Goal: Task Accomplishment & Management: Use online tool/utility

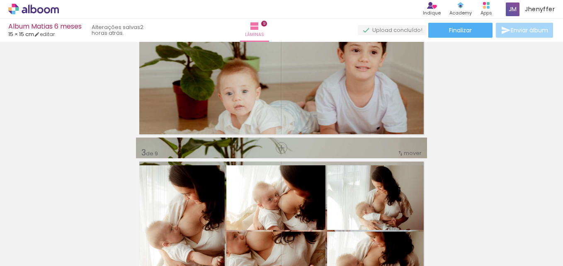
scroll to position [290, 0]
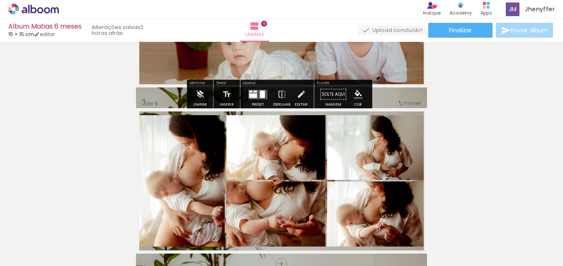
click at [370, 101] on quentale-photo at bounding box center [281, 160] width 291 height 146
click at [378, 97] on quentale-photo at bounding box center [281, 160] width 291 height 146
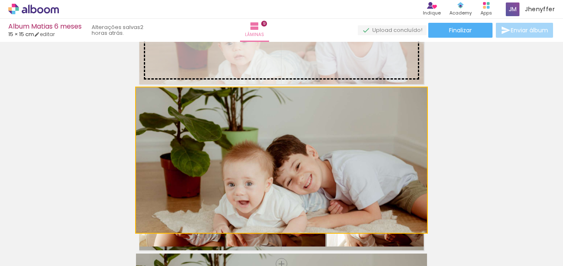
drag, startPoint x: 378, startPoint y: 97, endPoint x: 383, endPoint y: 83, distance: 14.6
click at [0, 0] on slot at bounding box center [0, 0] width 0 height 0
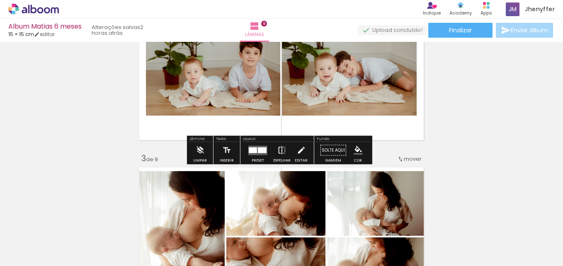
scroll to position [249, 0]
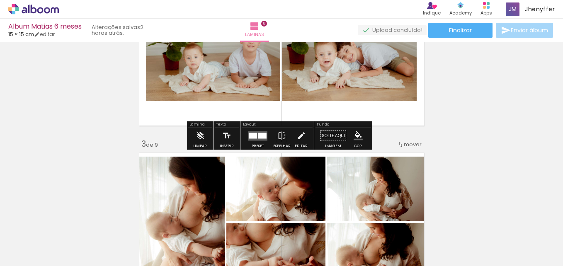
click at [258, 137] on div at bounding box center [262, 136] width 9 height 6
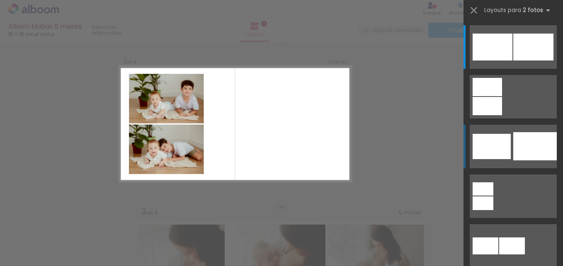
scroll to position [177, 0]
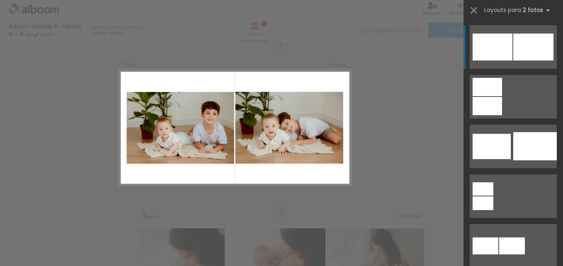
click at [496, 57] on div at bounding box center [493, 47] width 40 height 27
click at [487, 60] on div at bounding box center [493, 47] width 40 height 27
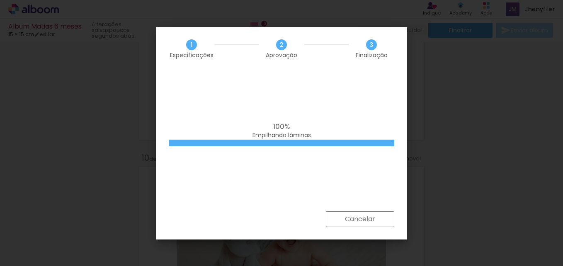
scroll to position [1783, 0]
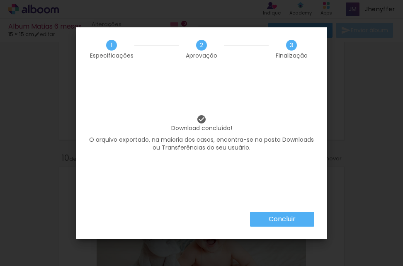
click at [0, 0] on slot "Concluir" at bounding box center [0, 0] width 0 height 0
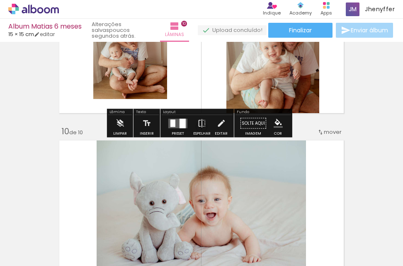
scroll to position [1440, 0]
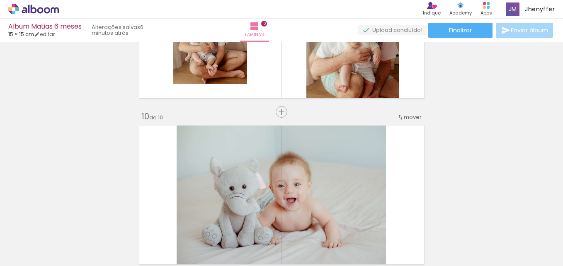
scroll to position [1783, 0]
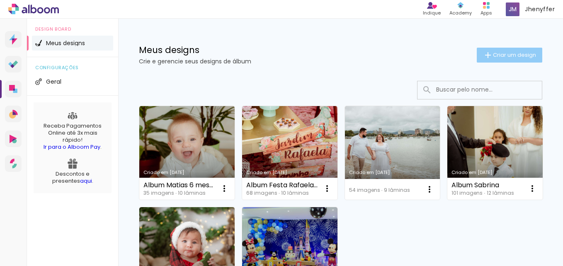
click at [493, 56] on span "Criar um design" at bounding box center [514, 54] width 43 height 5
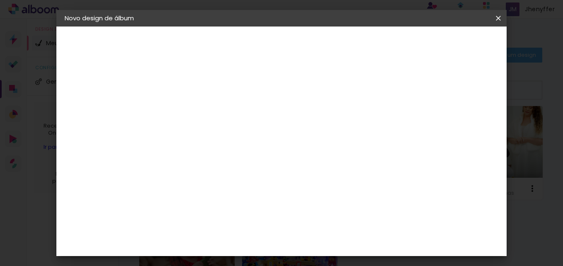
click at [200, 113] on input at bounding box center [200, 111] width 0 height 13
type input "Album 1 ano Matias"
type paper-input "Album 1 ano Matias"
click at [200, 116] on input "Album 1 ano Matias" at bounding box center [200, 111] width 0 height 13
click at [200, 113] on input "Álbum 1 ano Matias" at bounding box center [200, 111] width 0 height 13
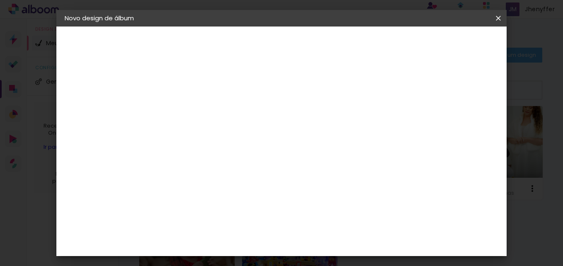
type input "Álbum 1 ano Matias"
type paper-input "Álbum 1 ano Matias"
click at [0, 0] on slot "Avançar" at bounding box center [0, 0] width 0 height 0
click at [0, 0] on slot "Tamanho Livre" at bounding box center [0, 0] width 0 height 0
click at [0, 0] on slot "Avançar" at bounding box center [0, 0] width 0 height 0
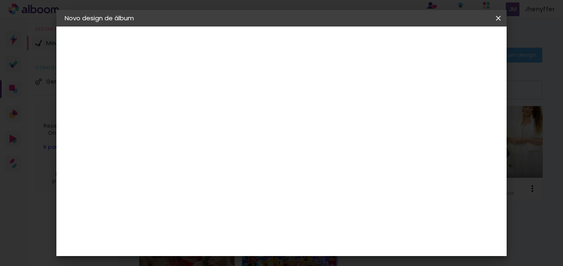
scroll to position [41, 0]
click at [180, 170] on input "30" at bounding box center [174, 172] width 22 height 12
drag, startPoint x: 173, startPoint y: 171, endPoint x: 186, endPoint y: 170, distance: 13.3
click at [186, 170] on div "30" at bounding box center [179, 172] width 32 height 12
type input "15"
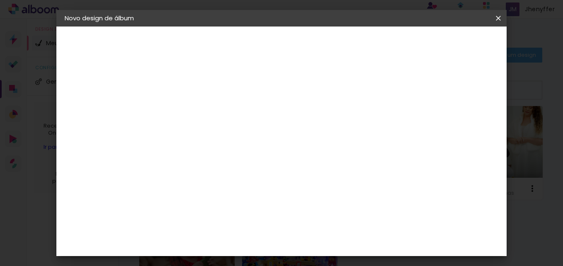
type paper-input "15"
drag, startPoint x: 328, startPoint y: 241, endPoint x: 353, endPoint y: 241, distance: 25.7
click at [353, 241] on div "cm" at bounding box center [332, 242] width 237 height 29
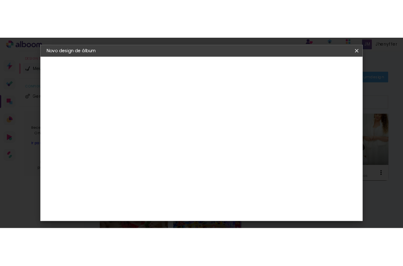
scroll to position [82, 0]
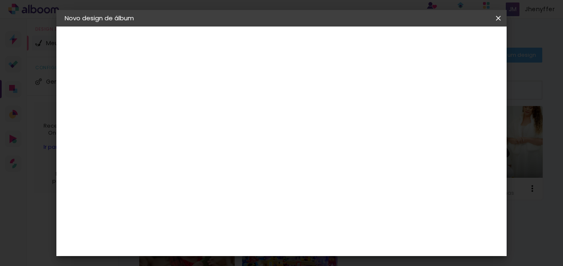
type input "30"
type paper-input "30"
click at [453, 148] on input "5" at bounding box center [453, 148] width 15 height 12
type input "4"
type paper-input "4"
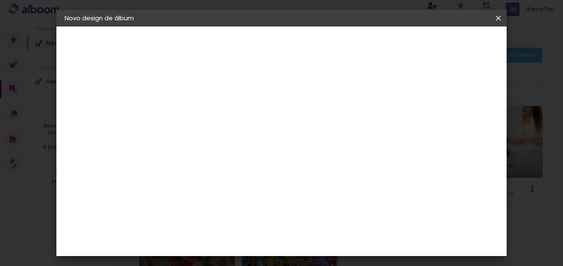
click at [457, 151] on input "4" at bounding box center [453, 148] width 15 height 12
click at [457, 90] on div "15 cm cm cm mm A maioria das encadernadoras sugere 5mm de sangria." at bounding box center [315, 56] width 303 height 66
type input "3"
type paper-input "3"
click at [459, 127] on input "3" at bounding box center [454, 125] width 15 height 12
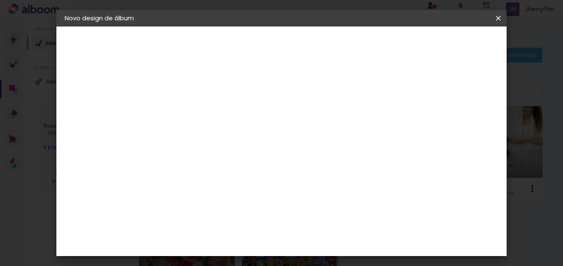
type input "2"
type paper-input "2"
click at [459, 127] on input "2" at bounding box center [456, 125] width 15 height 12
type input "1"
type paper-input "1"
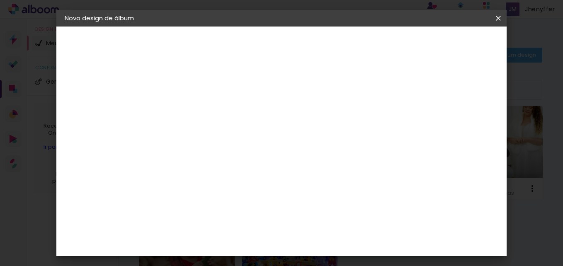
click at [459, 127] on input "1" at bounding box center [457, 125] width 15 height 12
type input "0"
click at [462, 127] on input "0" at bounding box center [461, 125] width 15 height 12
type input "1"
type paper-input "1"
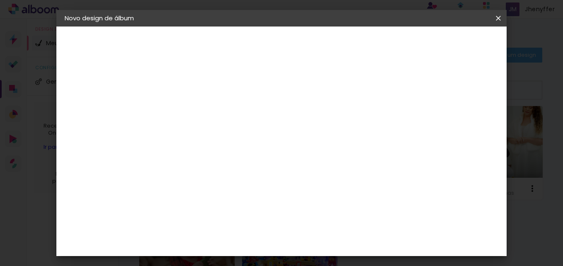
click at [466, 122] on input "1" at bounding box center [459, 125] width 15 height 12
type input "2"
type paper-input "2"
click at [466, 122] on input "2" at bounding box center [459, 125] width 15 height 12
click at [447, 43] on span "Iniciar design" at bounding box center [428, 44] width 38 height 6
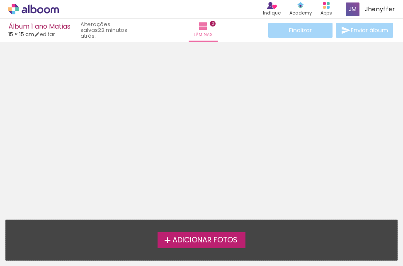
click at [213, 240] on span "Adicionar Fotos" at bounding box center [204, 240] width 65 height 7
click at [0, 0] on input "file" at bounding box center [0, 0] width 0 height 0
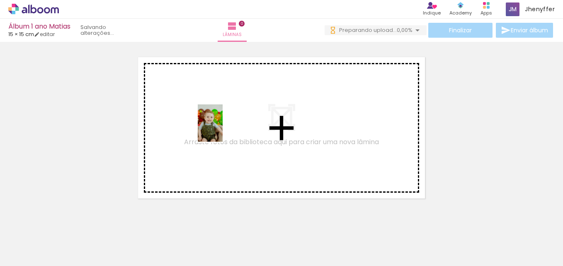
drag, startPoint x: 192, startPoint y: 149, endPoint x: 223, endPoint y: 129, distance: 36.6
click at [223, 129] on quentale-workspace at bounding box center [281, 133] width 563 height 266
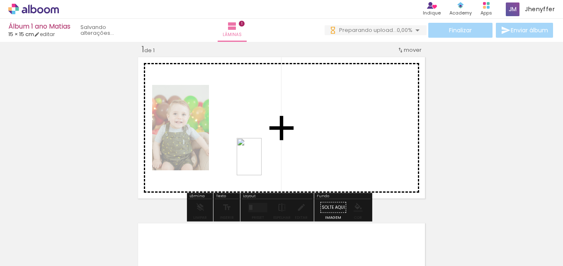
drag, startPoint x: 181, startPoint y: 246, endPoint x: 262, endPoint y: 163, distance: 116.1
click at [262, 163] on quentale-workspace at bounding box center [281, 133] width 563 height 266
drag, startPoint x: 275, startPoint y: 243, endPoint x: 320, endPoint y: 157, distance: 96.6
click at [320, 157] on quentale-workspace at bounding box center [281, 133] width 563 height 266
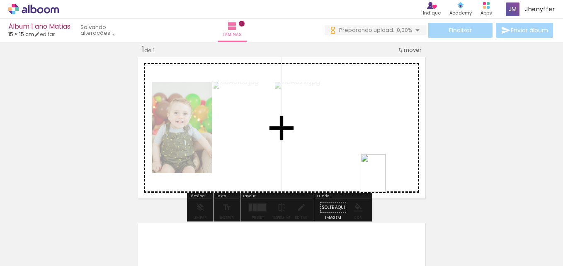
drag, startPoint x: 330, startPoint y: 216, endPoint x: 386, endPoint y: 179, distance: 67.0
click at [386, 179] on quentale-workspace at bounding box center [281, 133] width 563 height 266
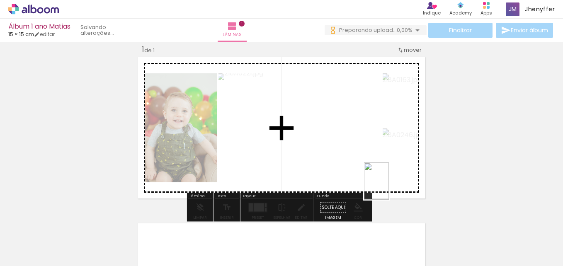
drag, startPoint x: 367, startPoint y: 248, endPoint x: 389, endPoint y: 187, distance: 64.9
click at [389, 187] on quentale-workspace at bounding box center [281, 133] width 563 height 266
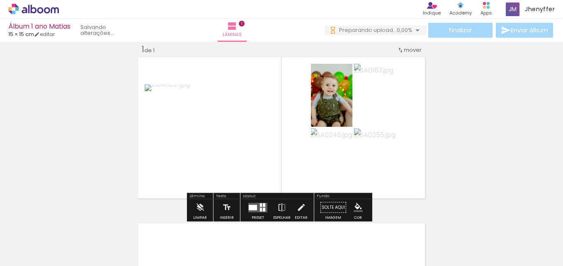
click at [260, 208] on div at bounding box center [261, 210] width 2 height 4
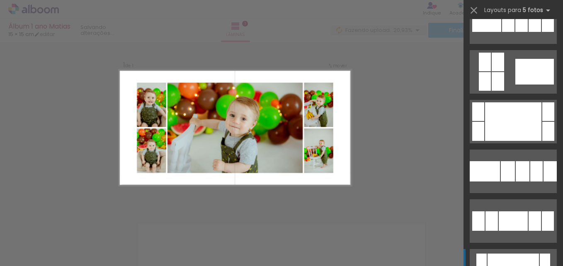
click at [521, 260] on div at bounding box center [513, 271] width 51 height 34
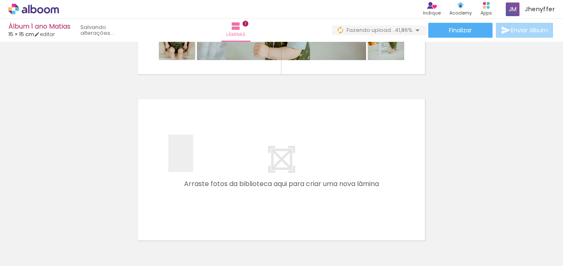
click at [193, 160] on quentale-workspace at bounding box center [281, 133] width 563 height 266
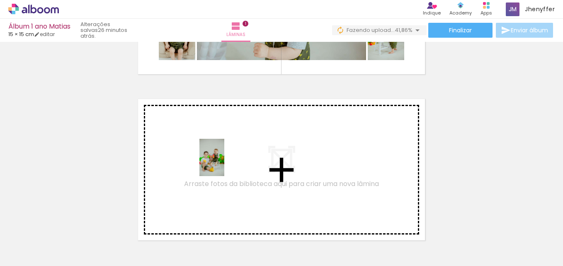
drag, startPoint x: 199, startPoint y: 244, endPoint x: 224, endPoint y: 164, distance: 83.8
click at [224, 164] on quentale-workspace at bounding box center [281, 133] width 563 height 266
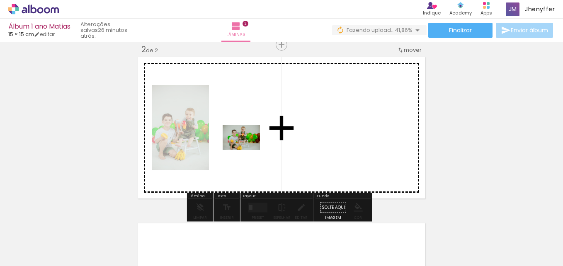
drag, startPoint x: 243, startPoint y: 239, endPoint x: 248, endPoint y: 150, distance: 89.3
click at [248, 150] on quentale-workspace at bounding box center [281, 133] width 563 height 266
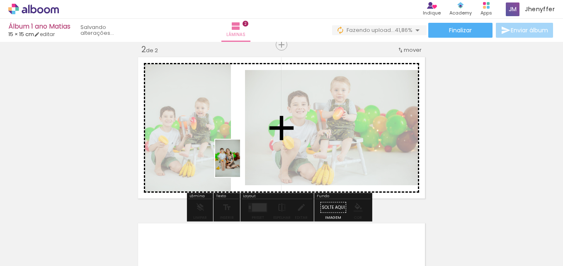
drag, startPoint x: 290, startPoint y: 244, endPoint x: 240, endPoint y: 165, distance: 93.7
click at [240, 165] on quentale-workspace at bounding box center [281, 133] width 563 height 266
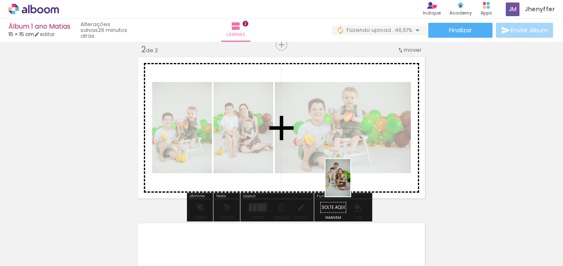
drag, startPoint x: 335, startPoint y: 243, endPoint x: 350, endPoint y: 184, distance: 60.4
click at [350, 184] on quentale-workspace at bounding box center [281, 133] width 563 height 266
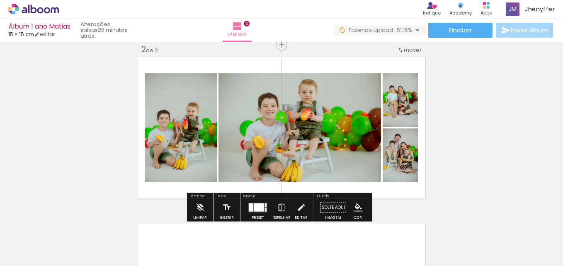
click at [256, 208] on div at bounding box center [259, 207] width 10 height 8
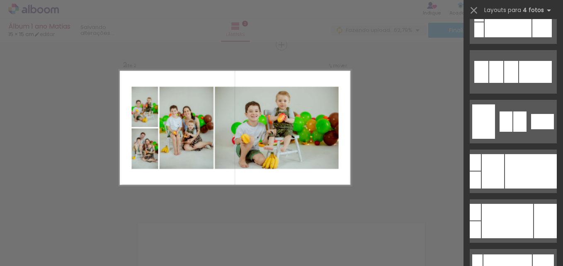
scroll to position [290, 0]
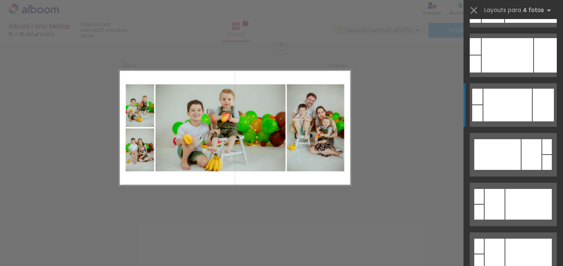
click at [508, 96] on div at bounding box center [507, 105] width 49 height 33
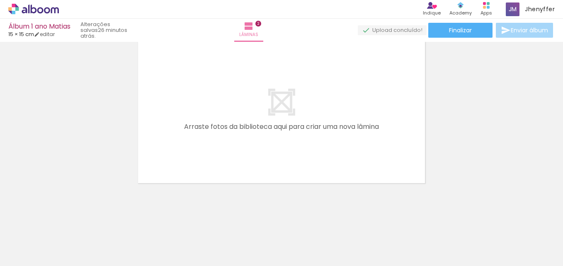
scroll to position [0, 414]
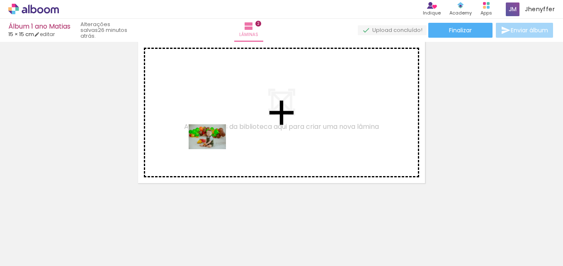
drag, startPoint x: 183, startPoint y: 240, endPoint x: 215, endPoint y: 137, distance: 107.8
click at [215, 137] on quentale-workspace at bounding box center [281, 133] width 563 height 266
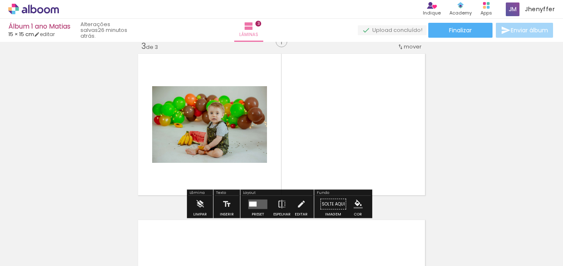
scroll to position [343, 0]
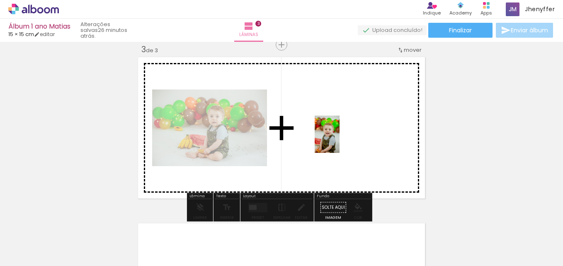
drag, startPoint x: 235, startPoint y: 246, endPoint x: 340, endPoint y: 141, distance: 148.3
click at [340, 141] on quentale-workspace at bounding box center [281, 133] width 563 height 266
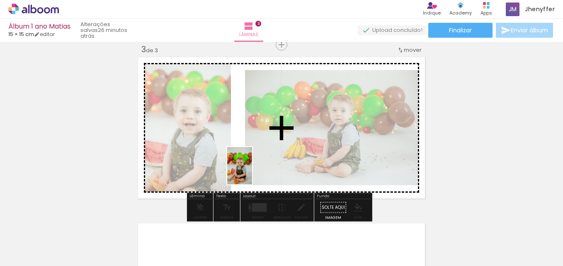
drag, startPoint x: 276, startPoint y: 243, endPoint x: 252, endPoint y: 172, distance: 74.9
click at [252, 172] on quentale-workspace at bounding box center [281, 133] width 563 height 266
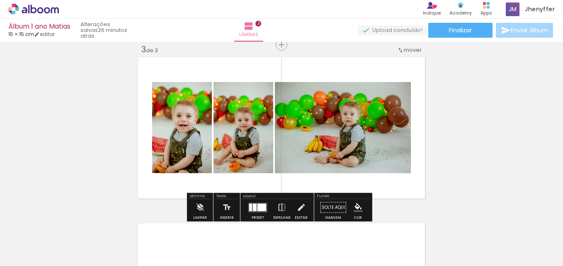
click at [262, 206] on div at bounding box center [261, 207] width 9 height 7
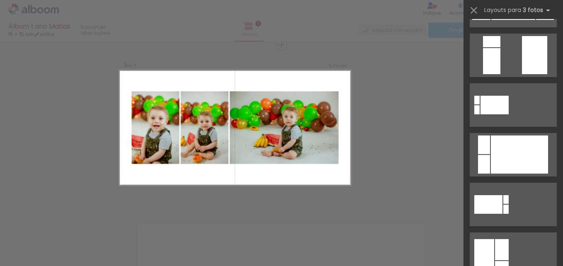
scroll to position [0, 0]
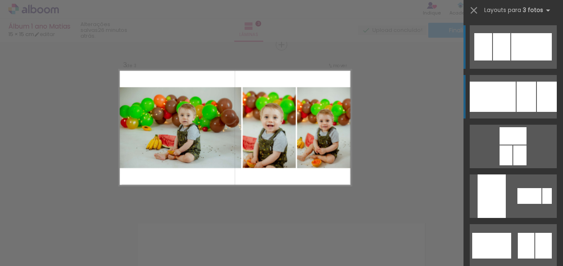
click at [509, 103] on div at bounding box center [493, 97] width 46 height 30
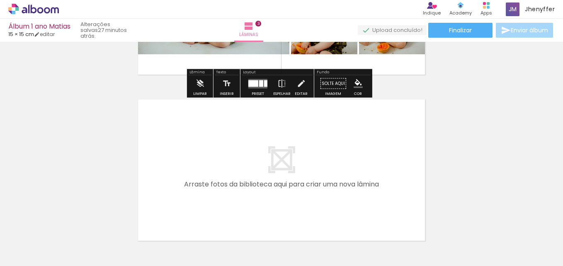
scroll to position [468, 0]
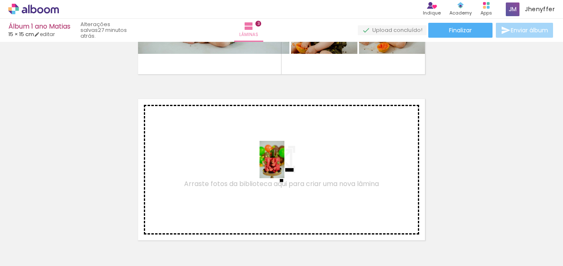
drag, startPoint x: 324, startPoint y: 241, endPoint x: 284, endPoint y: 166, distance: 85.1
click at [284, 166] on quentale-workspace at bounding box center [281, 133] width 563 height 266
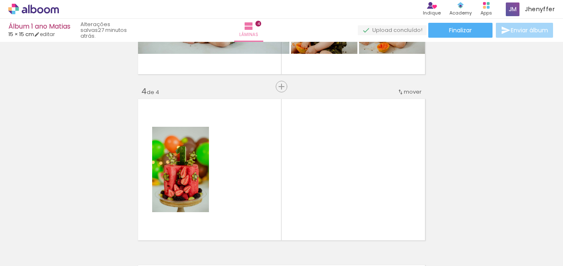
scroll to position [510, 0]
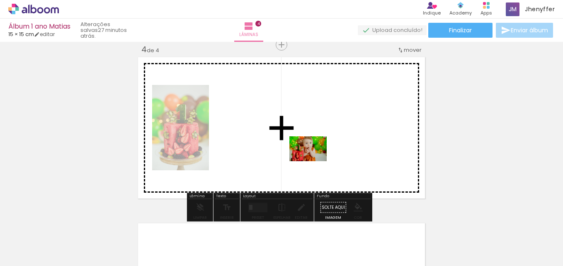
drag, startPoint x: 413, startPoint y: 245, endPoint x: 313, endPoint y: 160, distance: 130.6
click at [313, 160] on quentale-workspace at bounding box center [281, 133] width 563 height 266
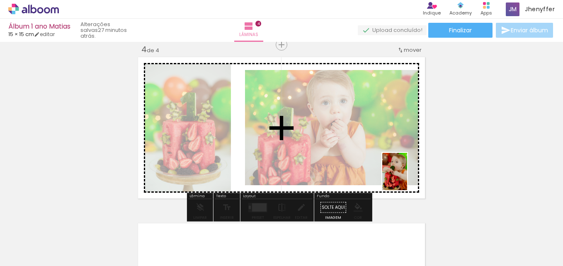
drag, startPoint x: 463, startPoint y: 243, endPoint x: 407, endPoint y: 178, distance: 85.9
click at [407, 178] on quentale-workspace at bounding box center [281, 133] width 563 height 266
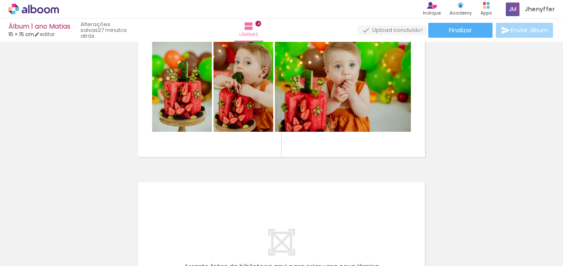
scroll to position [0, 666]
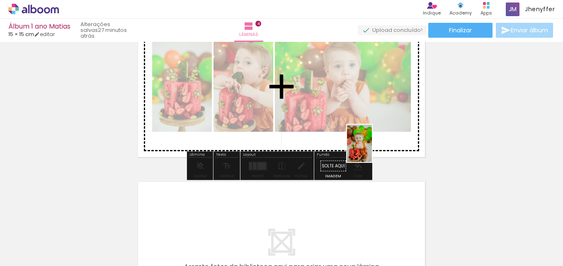
drag, startPoint x: 304, startPoint y: 244, endPoint x: 378, endPoint y: 143, distance: 125.2
click at [378, 143] on quentale-workspace at bounding box center [281, 133] width 563 height 266
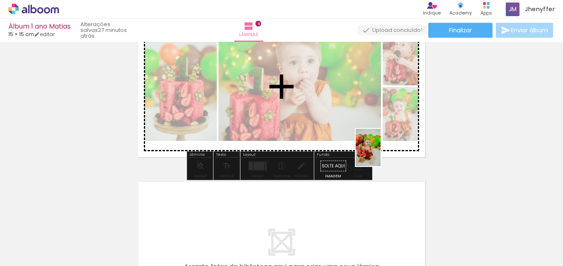
drag, startPoint x: 352, startPoint y: 238, endPoint x: 381, endPoint y: 154, distance: 88.8
click at [381, 154] on quentale-workspace at bounding box center [281, 133] width 563 height 266
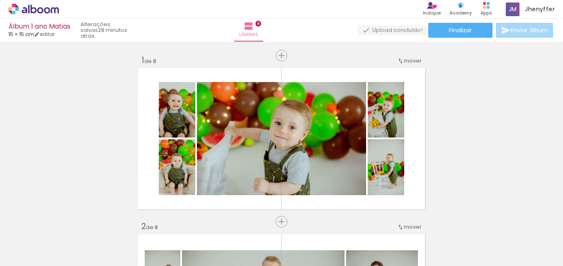
drag, startPoint x: 0, startPoint y: 0, endPoint x: 410, endPoint y: 180, distance: 447.2
click at [406, 155] on quentale-workspace at bounding box center [281, 133] width 563 height 266
drag, startPoint x: 409, startPoint y: 186, endPoint x: 408, endPoint y: 161, distance: 24.9
click at [408, 161] on quentale-workspace at bounding box center [281, 133] width 563 height 266
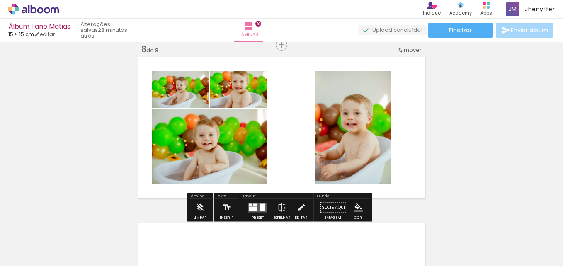
scroll to position [0, 1303]
click at [260, 208] on div at bounding box center [262, 207] width 5 height 7
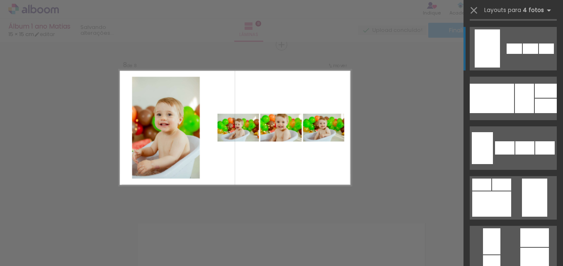
scroll to position [622, 0]
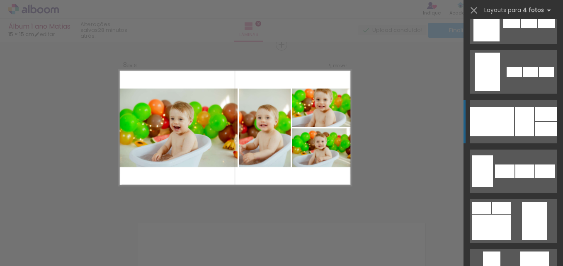
click at [520, 117] on div at bounding box center [524, 121] width 19 height 29
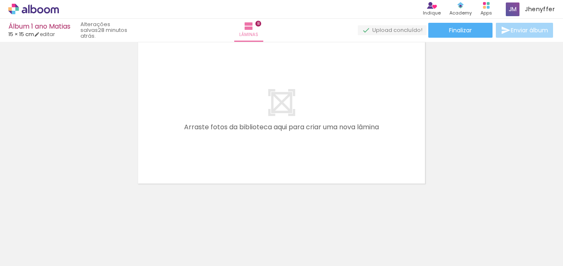
scroll to position [1356, 0]
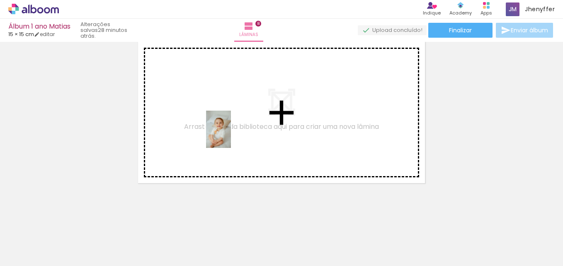
drag, startPoint x: 259, startPoint y: 243, endPoint x: 231, endPoint y: 136, distance: 111.3
click at [231, 136] on quentale-workspace at bounding box center [281, 133] width 563 height 266
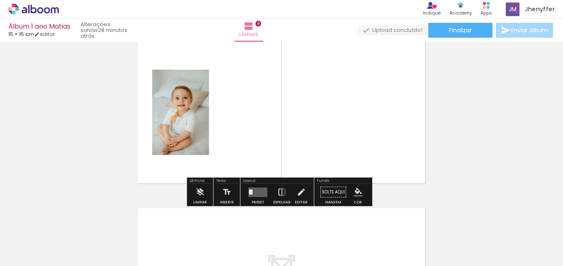
scroll to position [1341, 0]
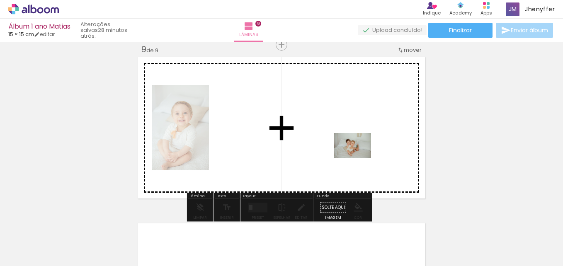
drag, startPoint x: 395, startPoint y: 243, endPoint x: 358, endPoint y: 156, distance: 94.3
click at [358, 156] on quentale-workspace at bounding box center [281, 133] width 563 height 266
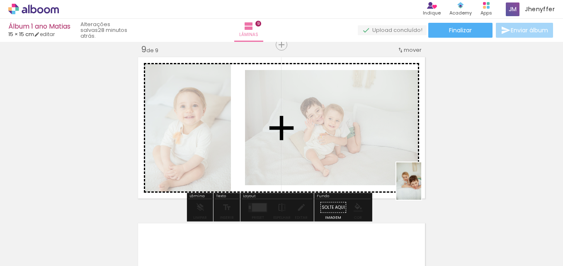
drag, startPoint x: 446, startPoint y: 244, endPoint x: 421, endPoint y: 187, distance: 62.2
click at [421, 187] on quentale-workspace at bounding box center [281, 133] width 563 height 266
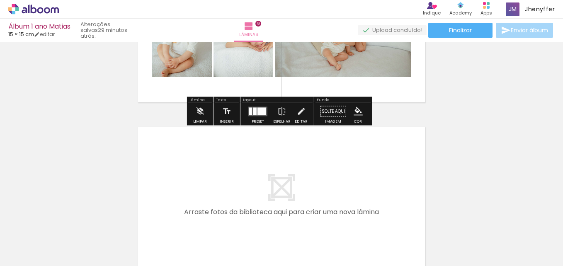
scroll to position [1465, 0]
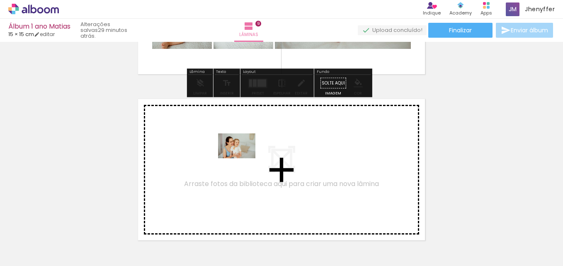
drag, startPoint x: 299, startPoint y: 243, endPoint x: 243, endPoint y: 158, distance: 101.3
click at [243, 158] on quentale-workspace at bounding box center [281, 133] width 563 height 266
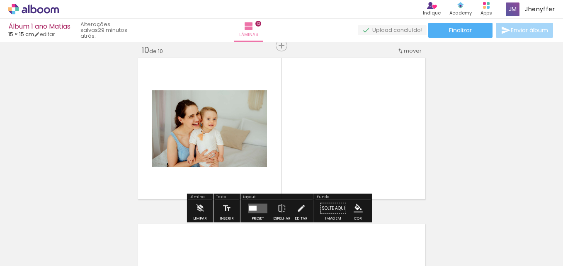
scroll to position [1507, 0]
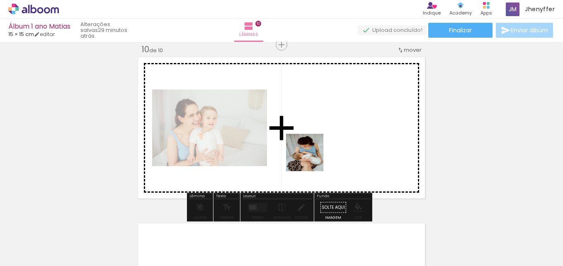
drag, startPoint x: 315, startPoint y: 168, endPoint x: 311, endPoint y: 156, distance: 13.2
click at [311, 156] on quentale-workspace at bounding box center [281, 133] width 563 height 266
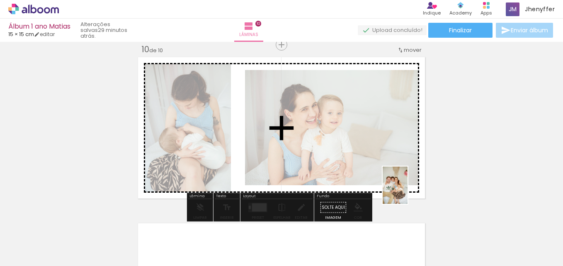
drag, startPoint x: 481, startPoint y: 243, endPoint x: 408, endPoint y: 192, distance: 90.2
click at [408, 192] on quentale-workspace at bounding box center [281, 133] width 563 height 266
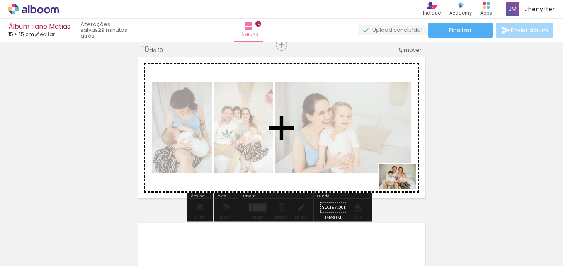
drag, startPoint x: 534, startPoint y: 245, endPoint x: 403, endPoint y: 189, distance: 142.6
click at [403, 189] on quentale-workspace at bounding box center [281, 133] width 563 height 266
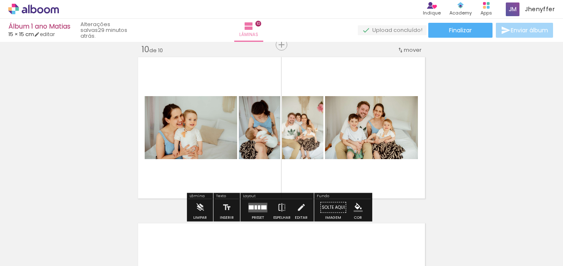
click at [255, 206] on div at bounding box center [256, 207] width 2 height 4
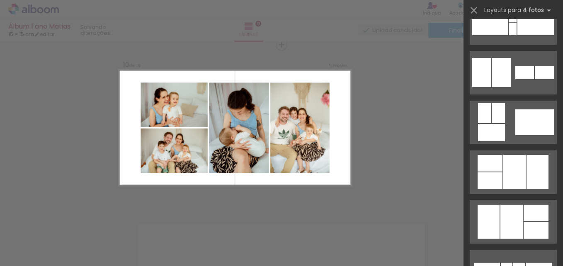
scroll to position [332, 0]
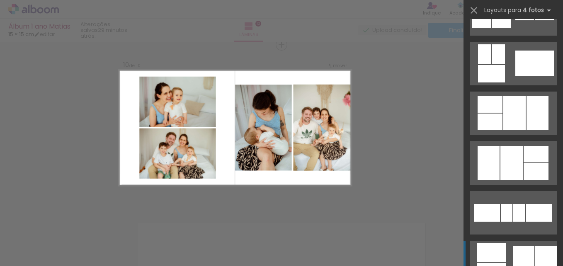
click at [522, 257] on div at bounding box center [523, 262] width 21 height 32
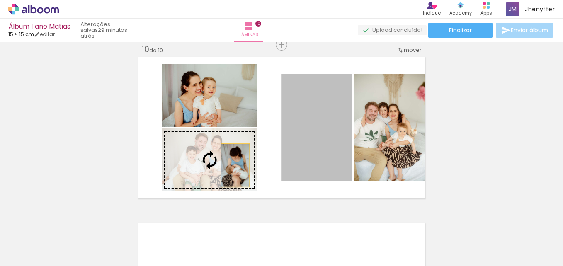
drag, startPoint x: 311, startPoint y: 140, endPoint x: 232, endPoint y: 165, distance: 82.3
click at [0, 0] on slot at bounding box center [0, 0] width 0 height 0
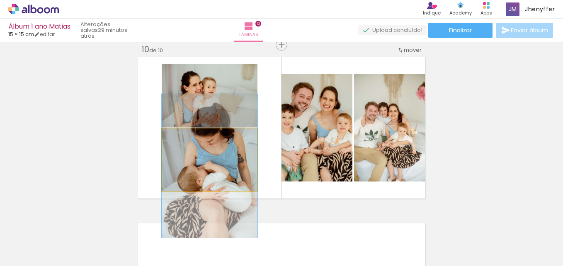
drag, startPoint x: 243, startPoint y: 169, endPoint x: 243, endPoint y: 175, distance: 6.2
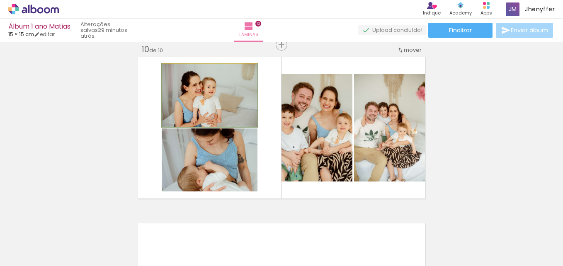
click at [231, 95] on quentale-photo at bounding box center [210, 95] width 96 height 63
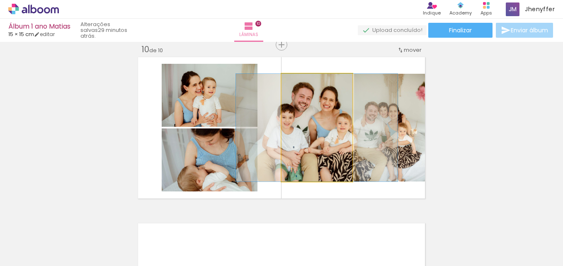
click at [318, 135] on quentale-photo at bounding box center [317, 128] width 71 height 108
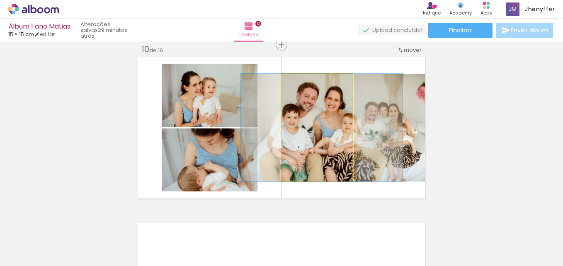
drag, startPoint x: 325, startPoint y: 137, endPoint x: 330, endPoint y: 137, distance: 4.6
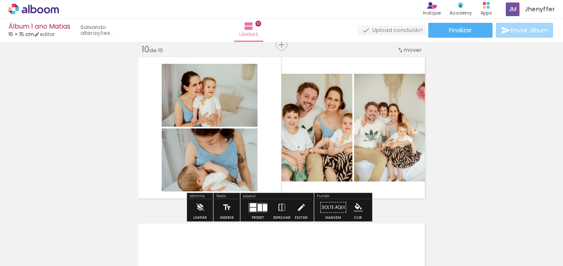
click at [379, 144] on quentale-photo at bounding box center [390, 128] width 73 height 108
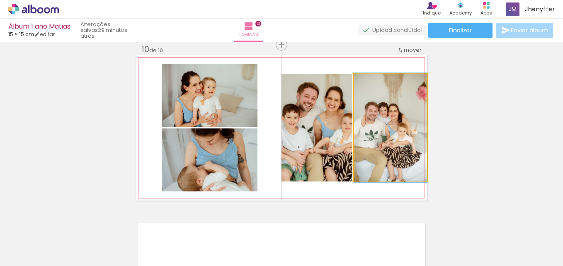
click at [365, 133] on quentale-photo at bounding box center [390, 128] width 73 height 108
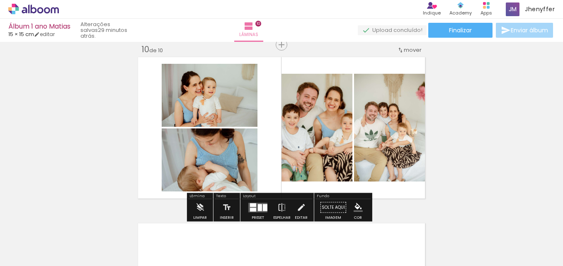
click at [363, 132] on quentale-photo at bounding box center [390, 128] width 73 height 108
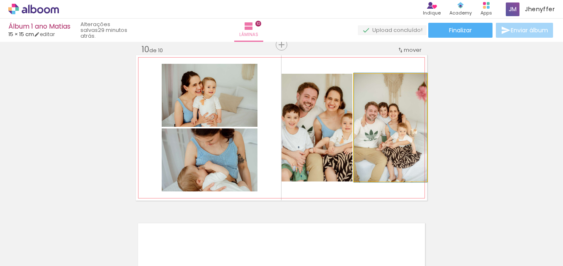
click at [363, 132] on quentale-photo at bounding box center [390, 128] width 73 height 108
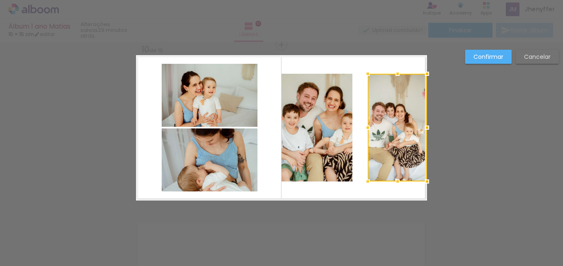
drag, startPoint x: 352, startPoint y: 129, endPoint x: 366, endPoint y: 130, distance: 13.7
click at [366, 130] on div at bounding box center [367, 127] width 17 height 17
click at [335, 128] on quentale-photo at bounding box center [317, 128] width 71 height 108
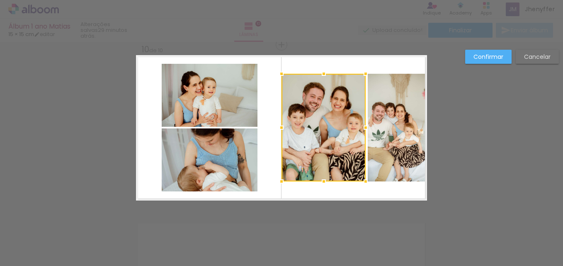
drag, startPoint x: 351, startPoint y: 128, endPoint x: 364, endPoint y: 129, distance: 13.3
click at [364, 129] on div at bounding box center [365, 127] width 17 height 17
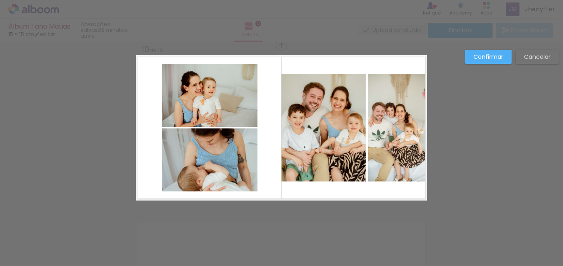
click at [398, 131] on quentale-photo at bounding box center [397, 128] width 59 height 108
click at [391, 134] on div at bounding box center [397, 128] width 59 height 108
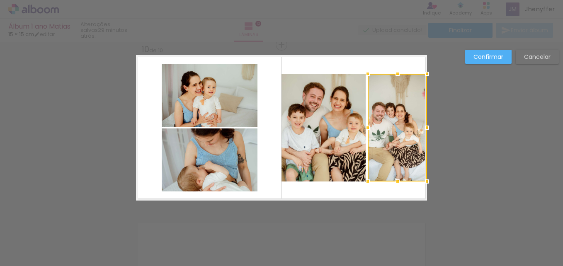
click at [0, 0] on slot "Confirmar" at bounding box center [0, 0] width 0 height 0
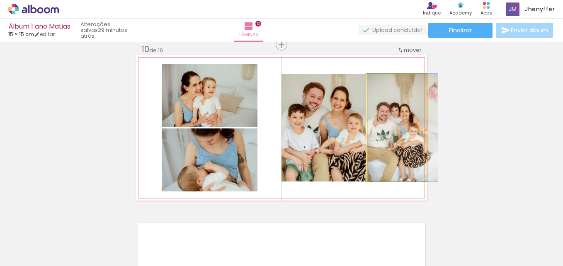
drag, startPoint x: 403, startPoint y: 130, endPoint x: 408, endPoint y: 130, distance: 5.0
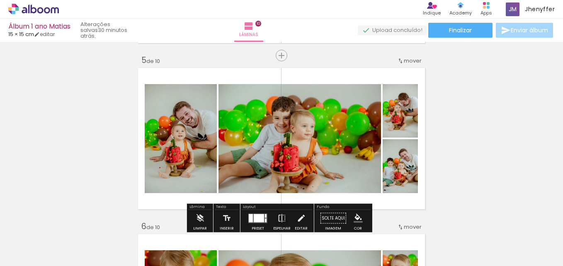
scroll to position [636, 0]
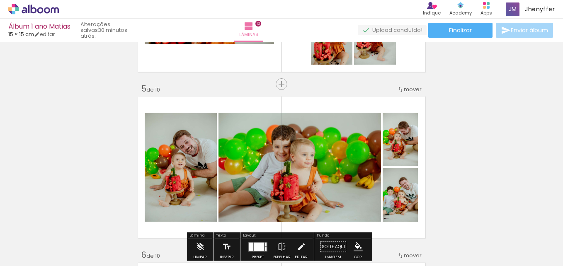
click at [406, 88] on span "mover" at bounding box center [413, 89] width 18 height 8
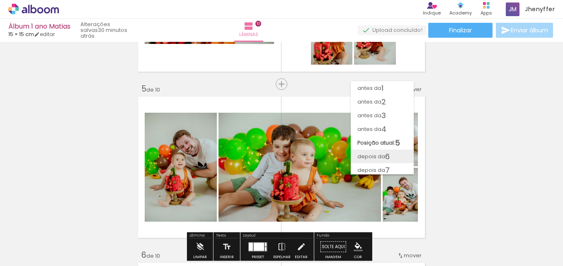
click at [391, 153] on paper-item "depois da 6" at bounding box center [382, 157] width 63 height 14
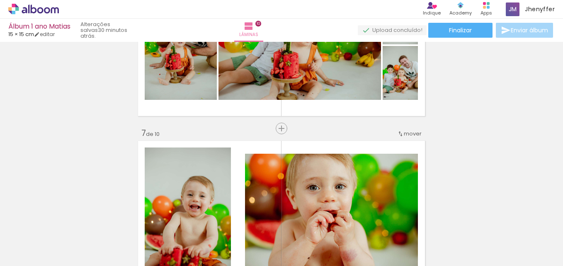
scroll to position [912, 0]
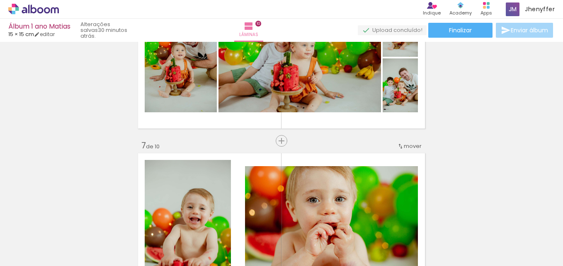
click at [404, 145] on span "mover" at bounding box center [413, 146] width 18 height 8
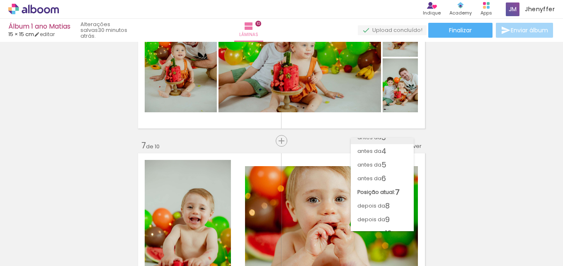
scroll to position [44, 0]
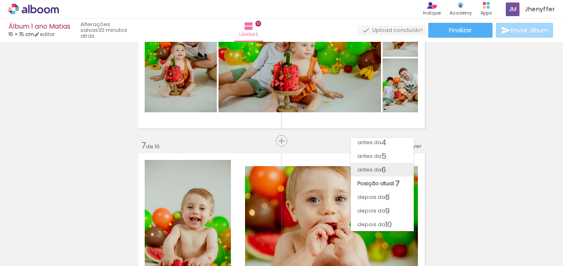
click at [392, 167] on paper-item "antes da 6" at bounding box center [382, 170] width 63 height 14
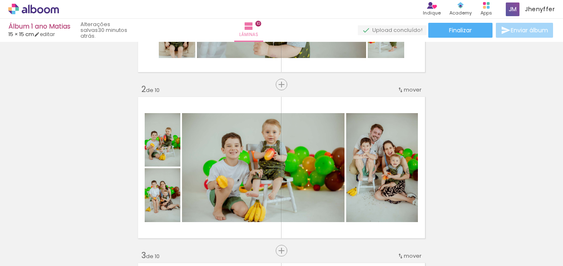
scroll to position [0, 0]
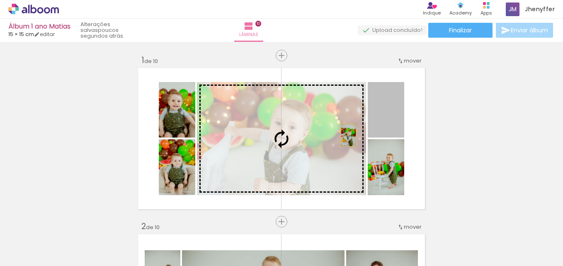
drag, startPoint x: 388, startPoint y: 123, endPoint x: 330, endPoint y: 139, distance: 60.7
click at [0, 0] on slot at bounding box center [0, 0] width 0 height 0
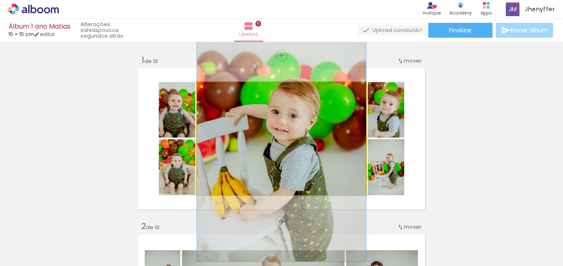
drag, startPoint x: 323, startPoint y: 150, endPoint x: 329, endPoint y: 146, distance: 7.3
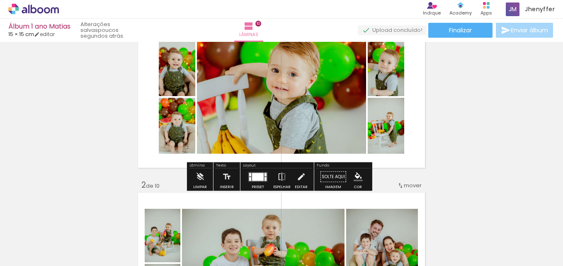
click at [256, 176] on div at bounding box center [258, 177] width 12 height 8
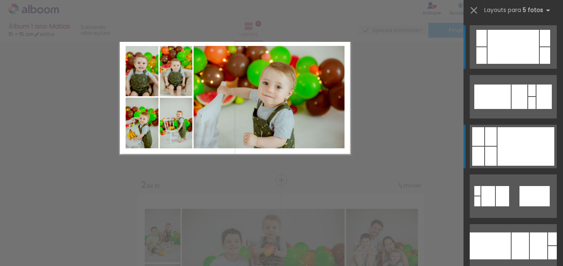
scroll to position [11, 0]
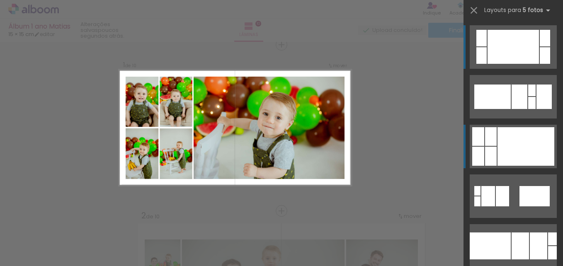
click at [498, 149] on div at bounding box center [526, 146] width 57 height 39
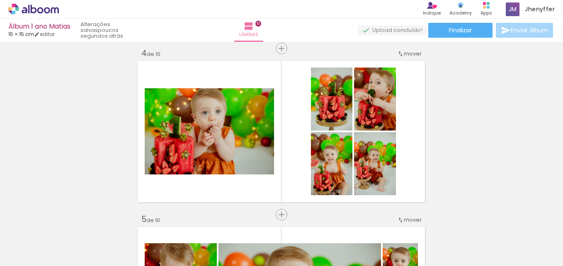
scroll to position [508, 0]
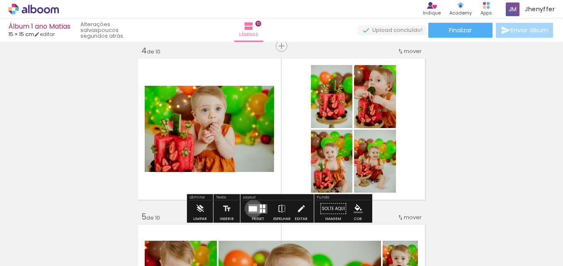
click at [252, 209] on div at bounding box center [253, 208] width 8 height 5
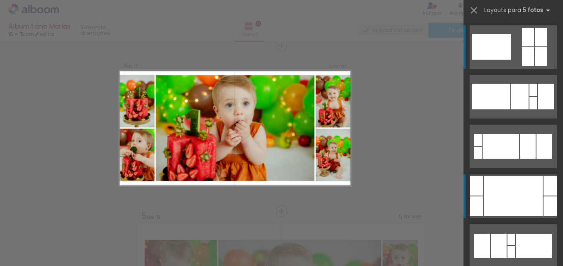
scroll to position [510, 0]
click at [477, 187] on div at bounding box center [476, 185] width 13 height 19
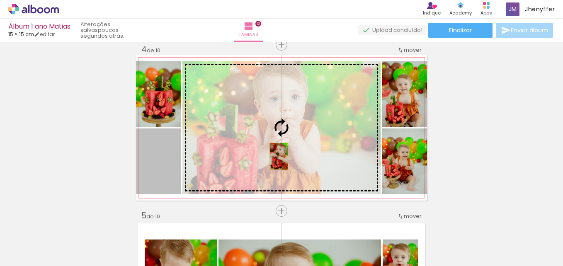
drag, startPoint x: 163, startPoint y: 167, endPoint x: 276, endPoint y: 156, distance: 113.2
click at [0, 0] on slot at bounding box center [0, 0] width 0 height 0
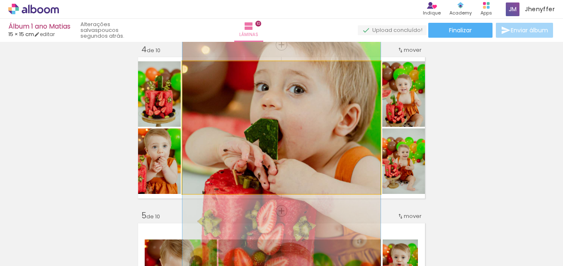
drag, startPoint x: 350, startPoint y: 142, endPoint x: 345, endPoint y: 184, distance: 42.3
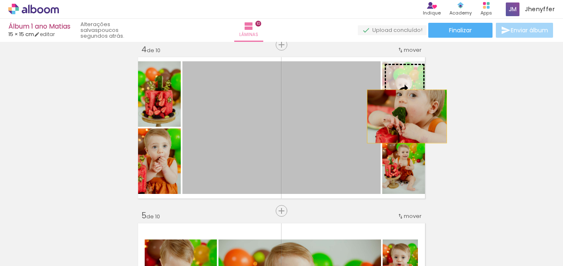
drag, startPoint x: 337, startPoint y: 154, endPoint x: 404, endPoint y: 116, distance: 77.1
click at [0, 0] on slot at bounding box center [0, 0] width 0 height 0
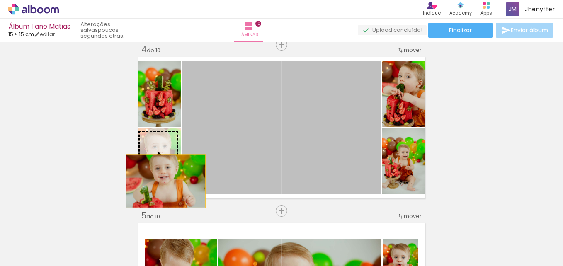
drag, startPoint x: 218, startPoint y: 170, endPoint x: 157, endPoint y: 181, distance: 62.9
click at [0, 0] on slot at bounding box center [0, 0] width 0 height 0
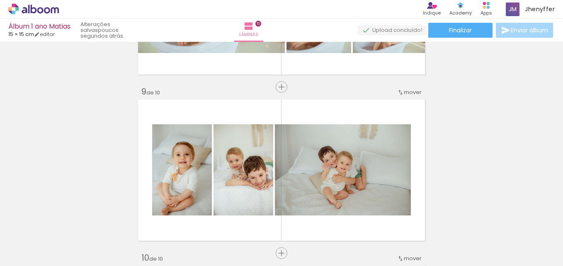
scroll to position [1297, 0]
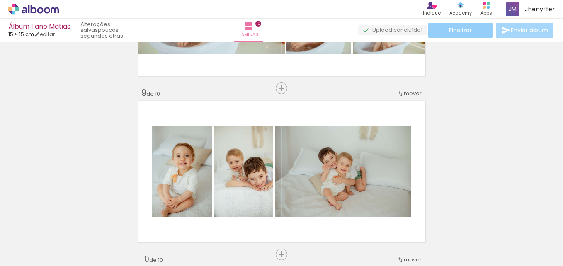
click at [469, 31] on span "Finalizar" at bounding box center [460, 30] width 23 height 6
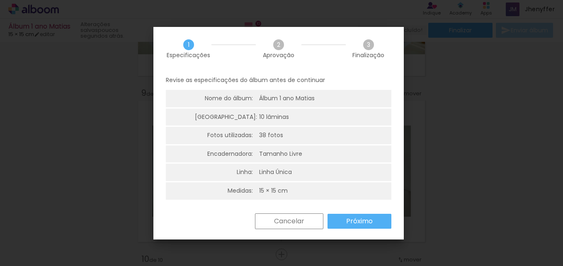
click at [0, 0] on slot "Próximo" at bounding box center [0, 0] width 0 height 0
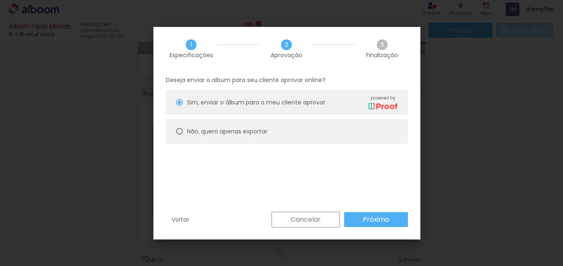
click at [179, 131] on div at bounding box center [179, 131] width 7 height 7
type paper-radio-button "on"
click at [0, 0] on slot "Próximo" at bounding box center [0, 0] width 0 height 0
type input "Alta, 300 DPI"
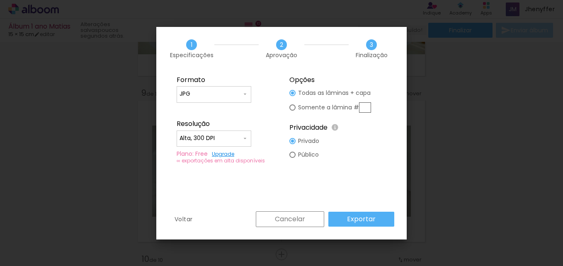
click at [0, 0] on slot "Exportar" at bounding box center [0, 0] width 0 height 0
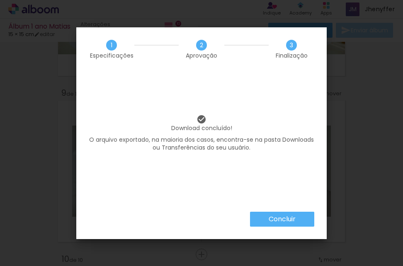
scroll to position [0, 1504]
click at [0, 0] on slot "Concluir" at bounding box center [0, 0] width 0 height 0
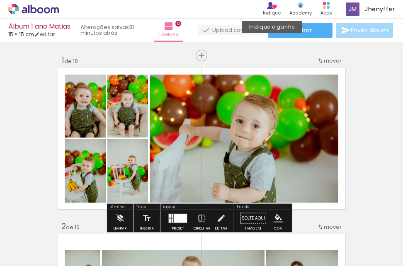
scroll to position [0, 1504]
